Goal: Transaction & Acquisition: Purchase product/service

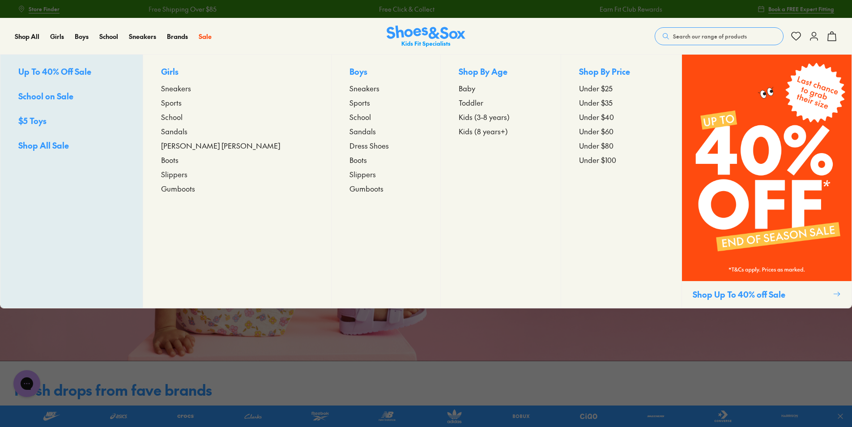
click at [54, 72] on span "Up To 40% Off Sale" at bounding box center [54, 71] width 73 height 11
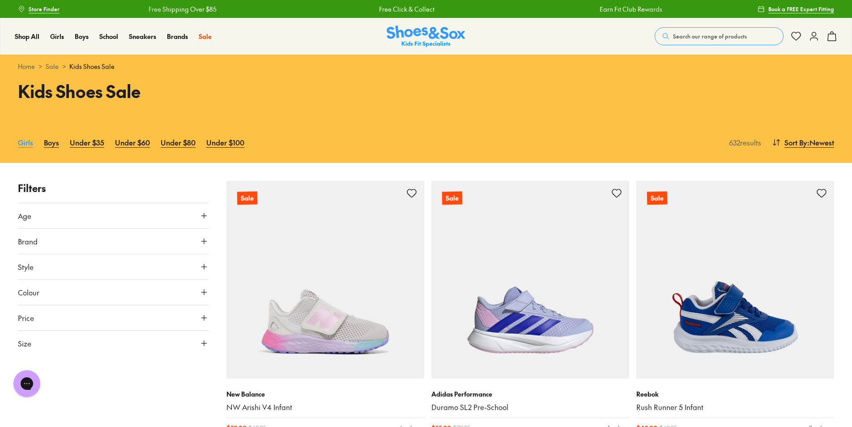
click at [22, 144] on link "Girls" at bounding box center [25, 142] width 15 height 20
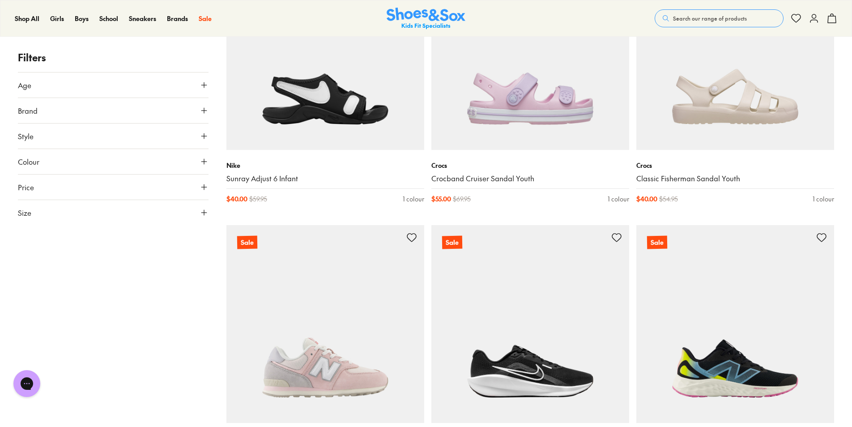
scroll to position [1968, 0]
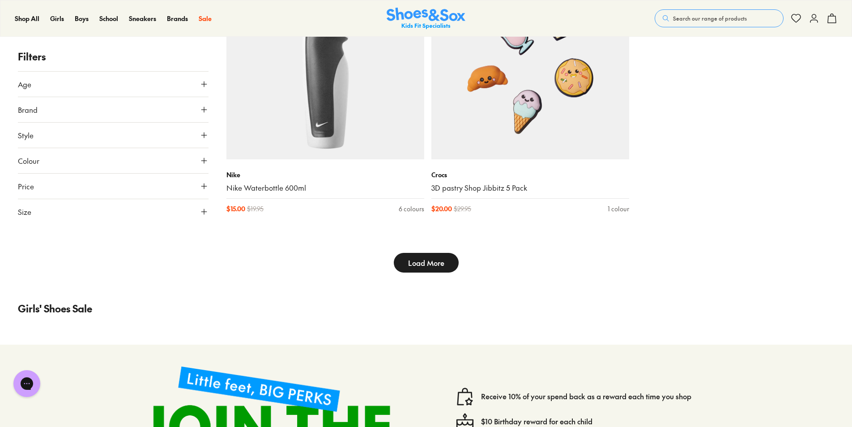
scroll to position [2952, 0]
